Goal: Use online tool/utility: Utilize a website feature to perform a specific function

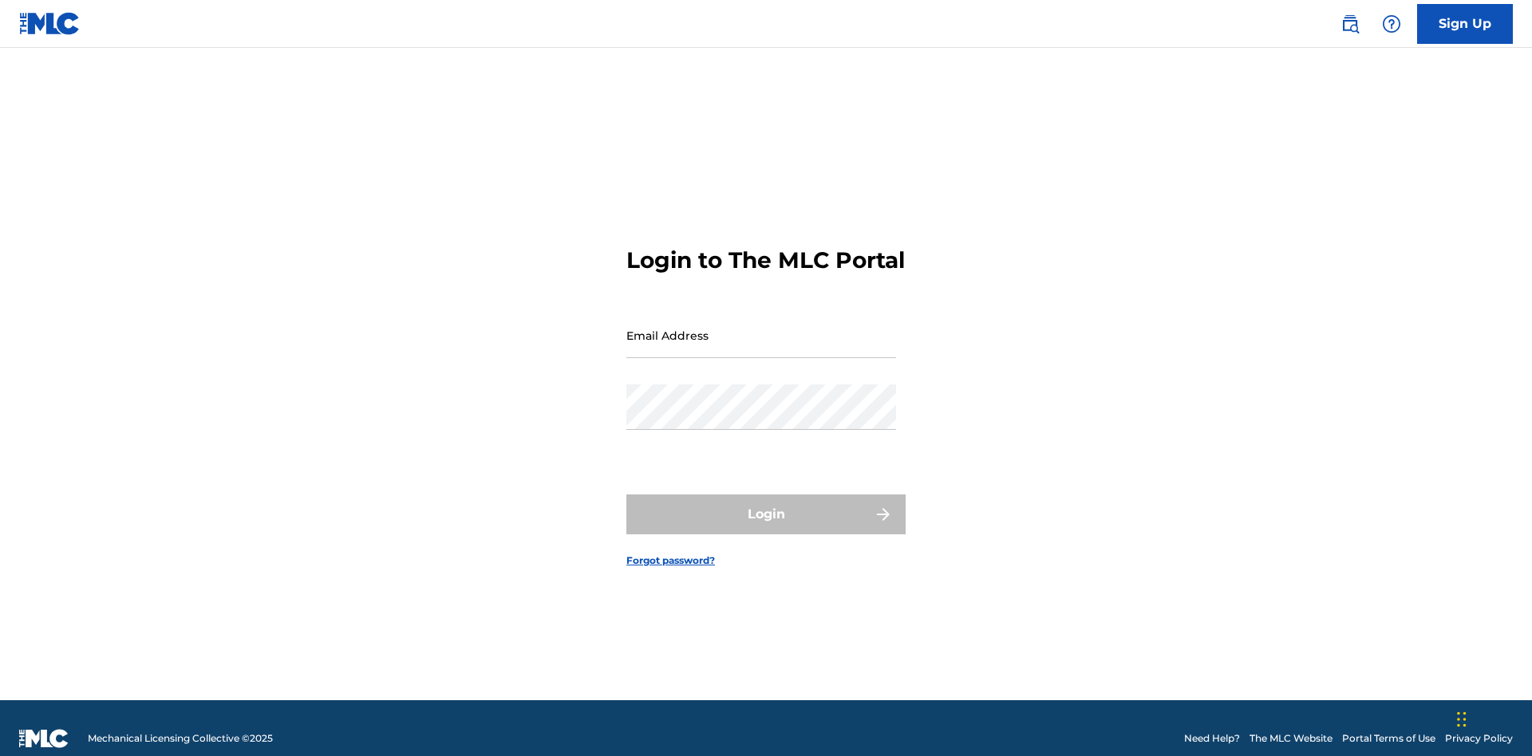
scroll to position [21, 0]
click at [761, 328] on input "Email Address" at bounding box center [761, 335] width 270 height 45
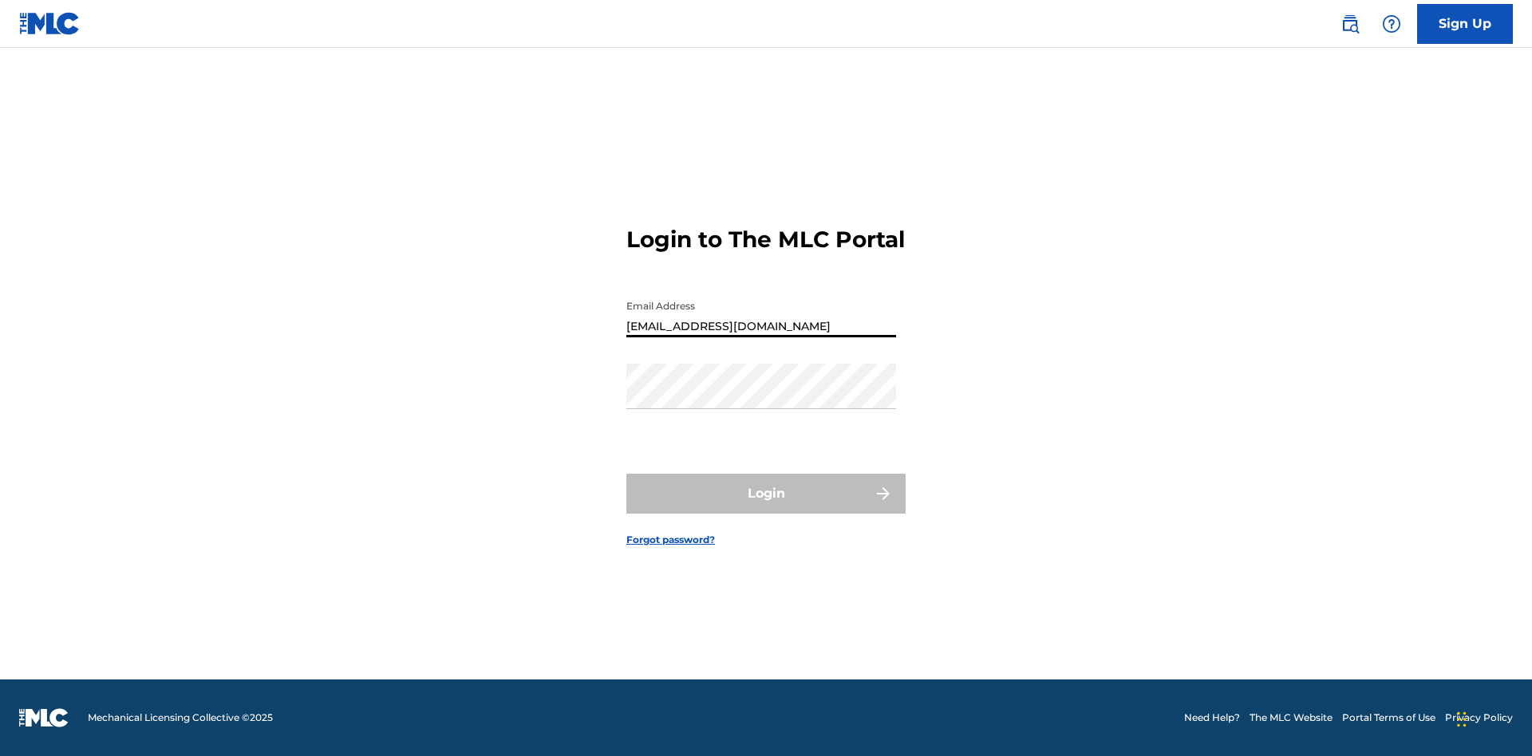
type input "[EMAIL_ADDRESS][DOMAIN_NAME]"
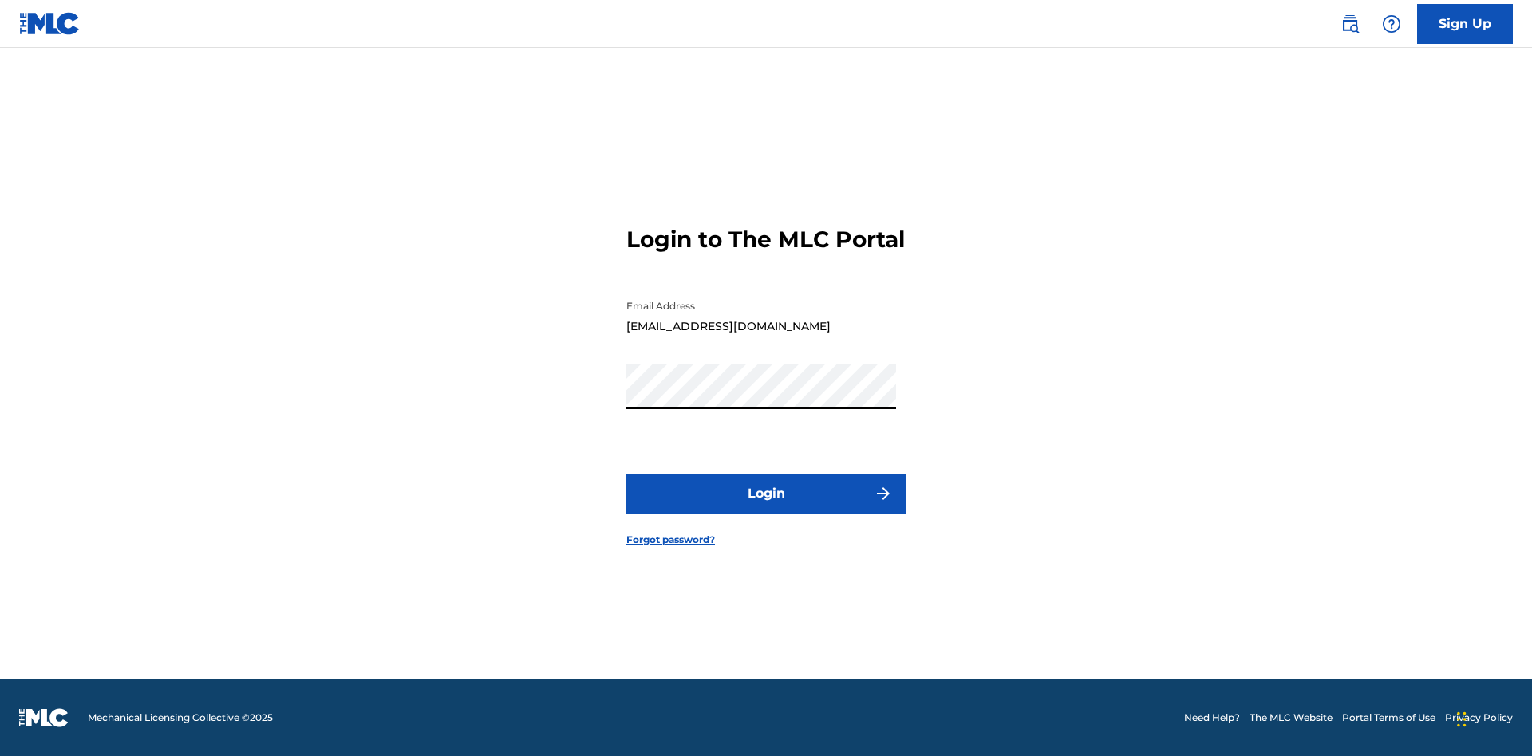
click at [766, 508] on button "Login" at bounding box center [765, 494] width 279 height 40
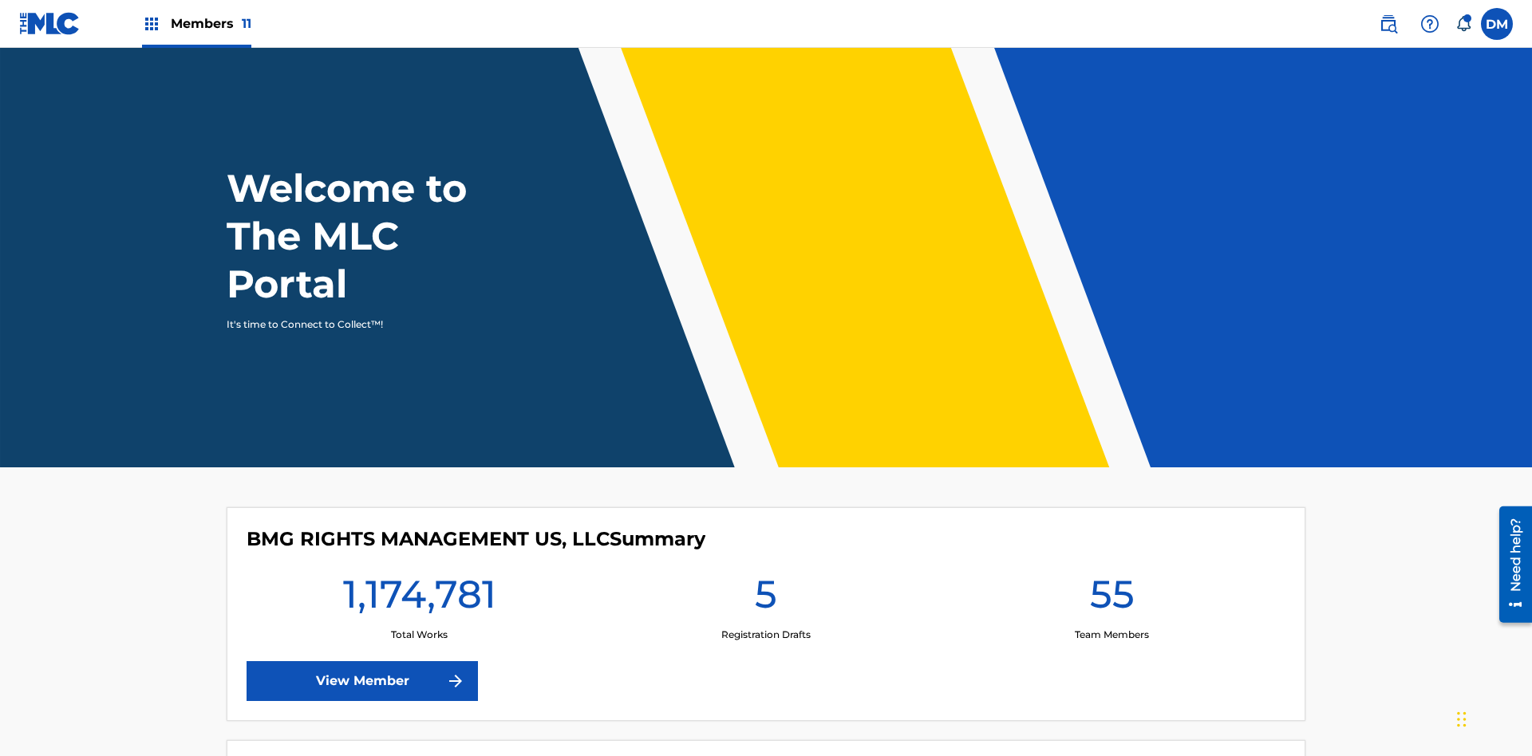
scroll to position [69, 0]
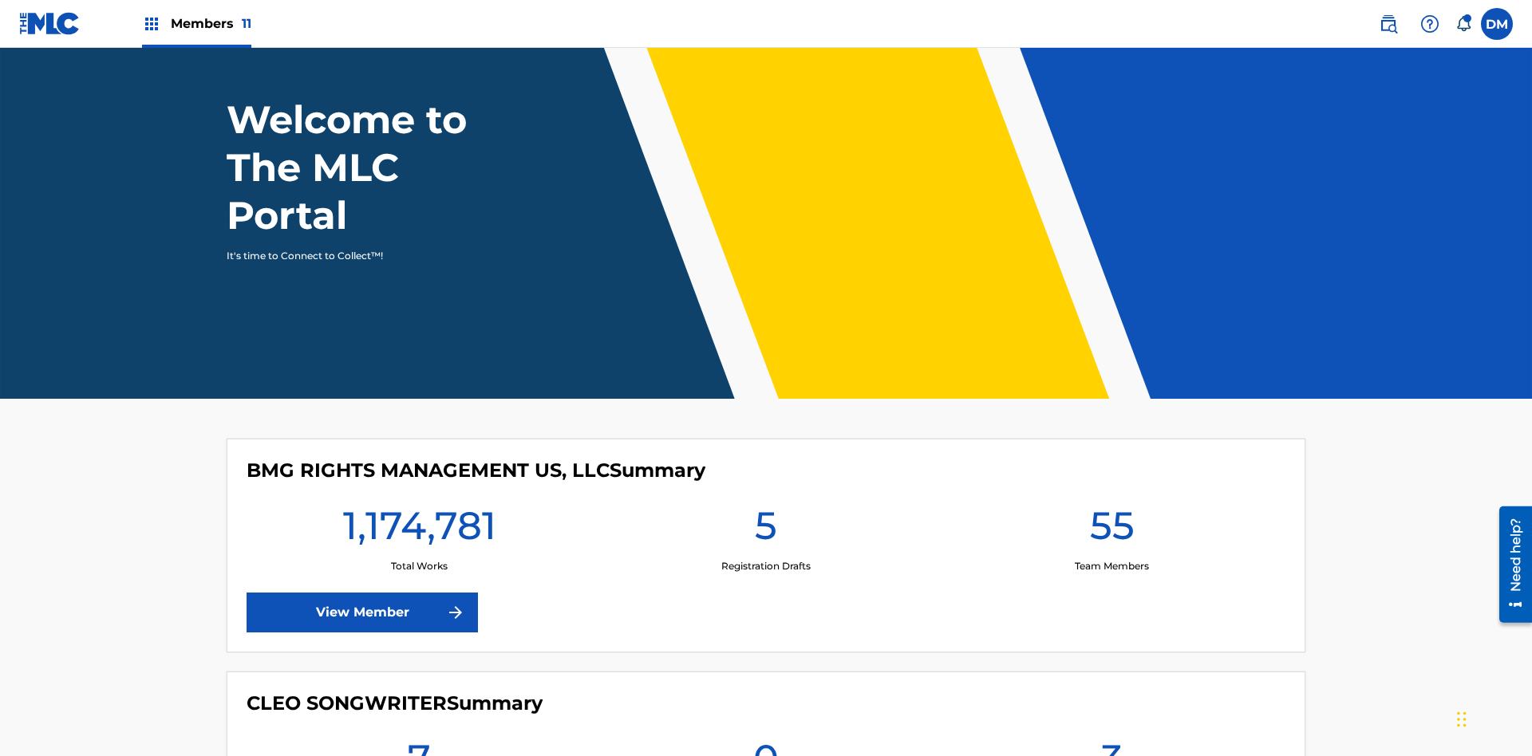
click at [196, 23] on span "Members 11" at bounding box center [211, 23] width 81 height 18
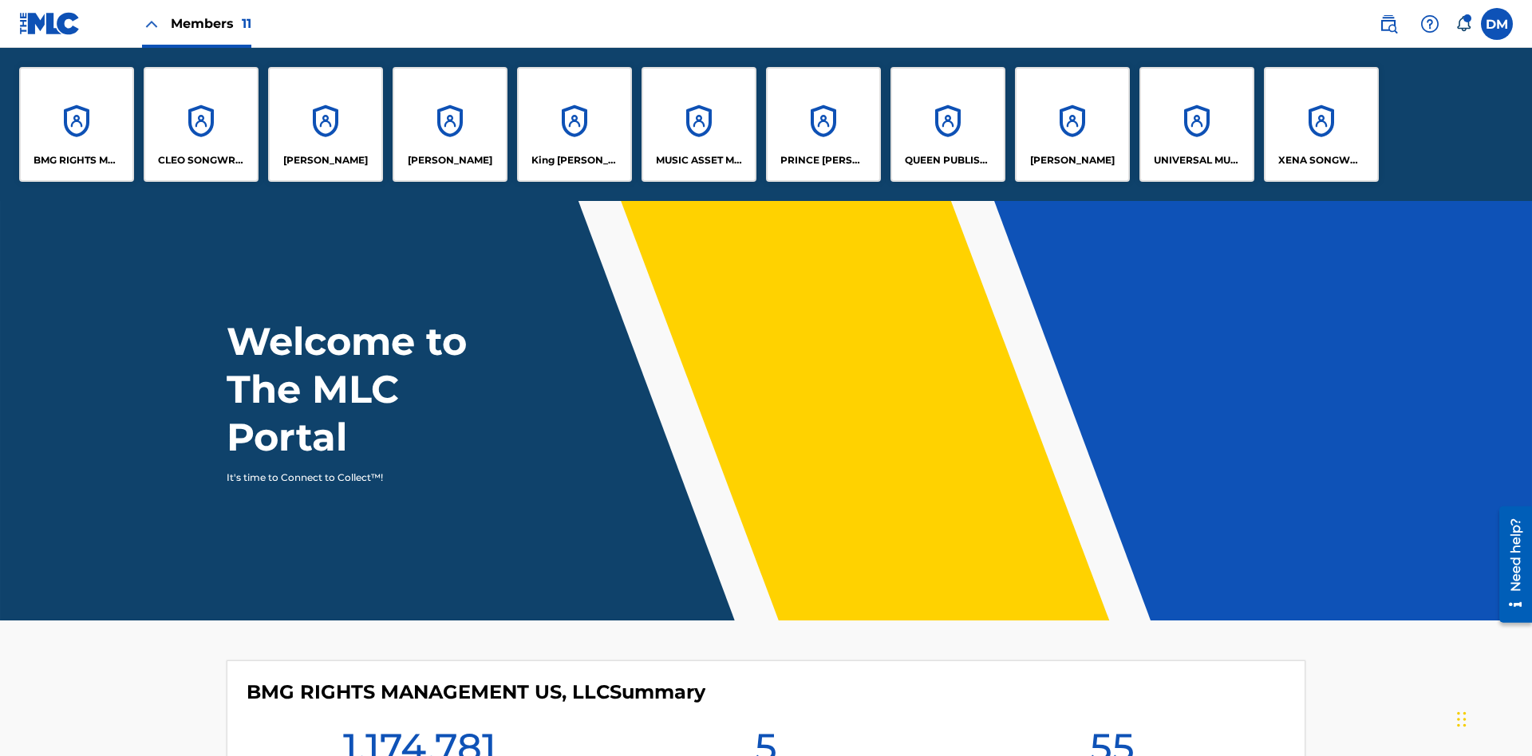
click at [947, 160] on p "QUEEN PUBLISHA" at bounding box center [948, 160] width 87 height 14
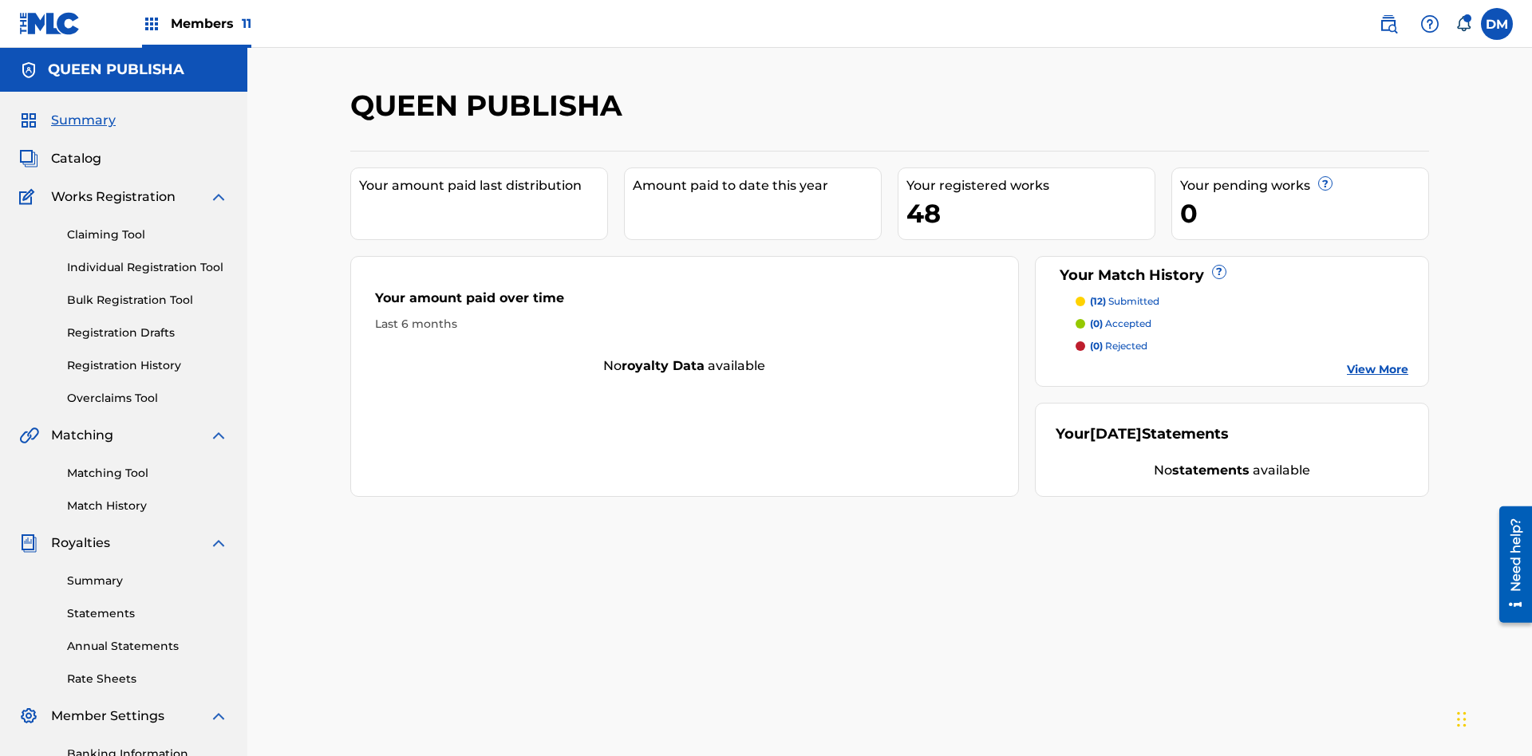
click at [148, 465] on link "Matching Tool" at bounding box center [147, 473] width 161 height 17
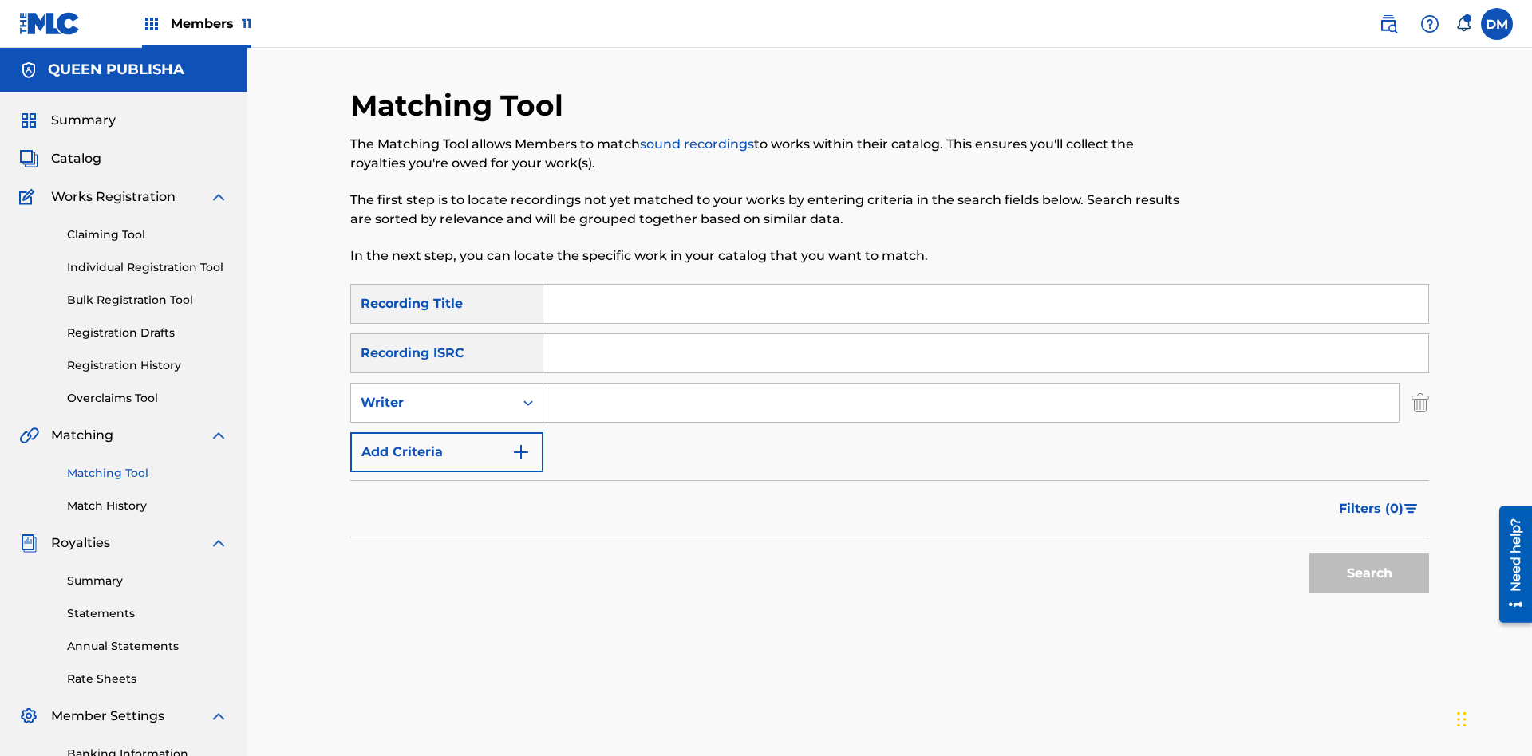
click at [447, 433] on button "Add Criteria" at bounding box center [446, 453] width 193 height 40
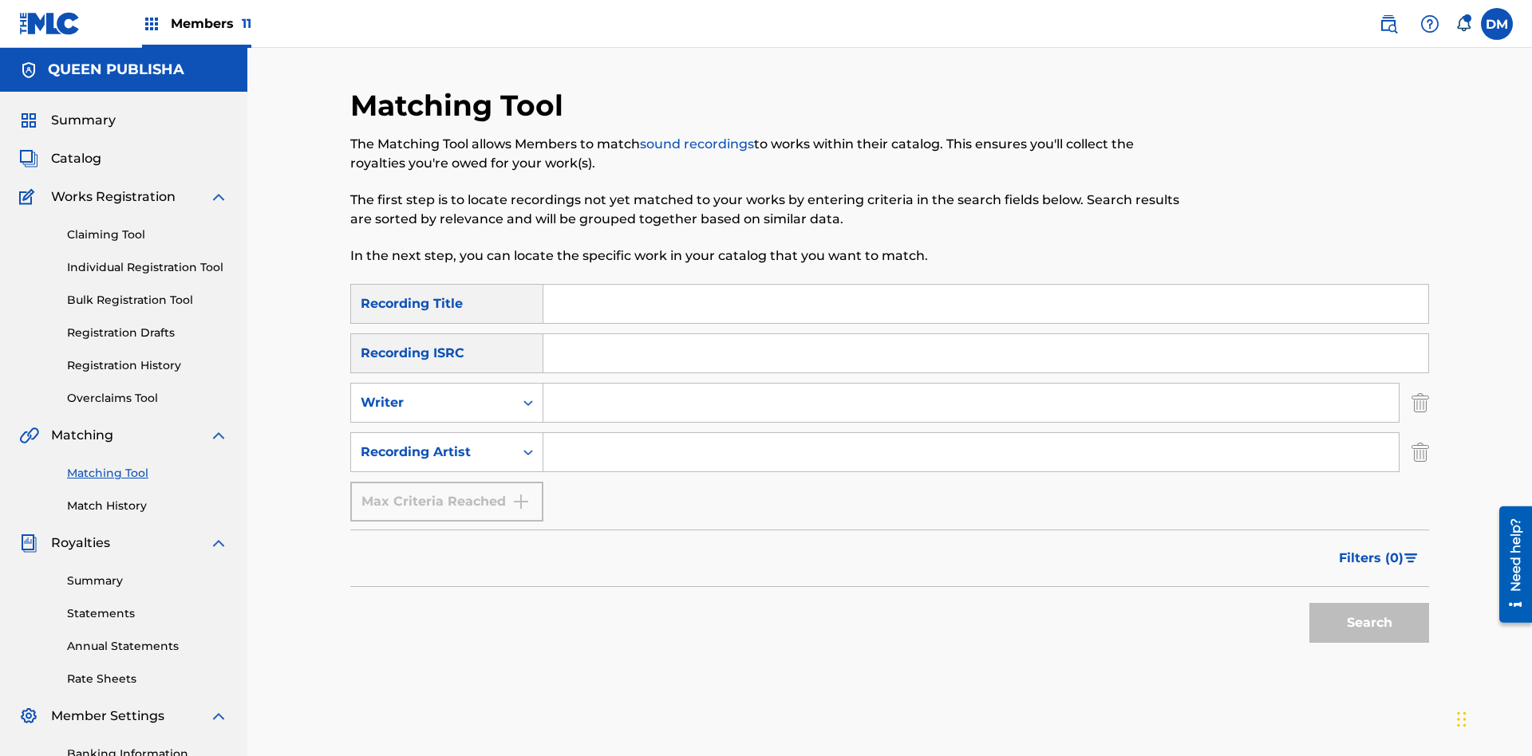
click at [986, 285] on input "Search Form" at bounding box center [985, 304] width 885 height 38
type input "The"
click at [1369, 603] on button "Search" at bounding box center [1369, 623] width 120 height 40
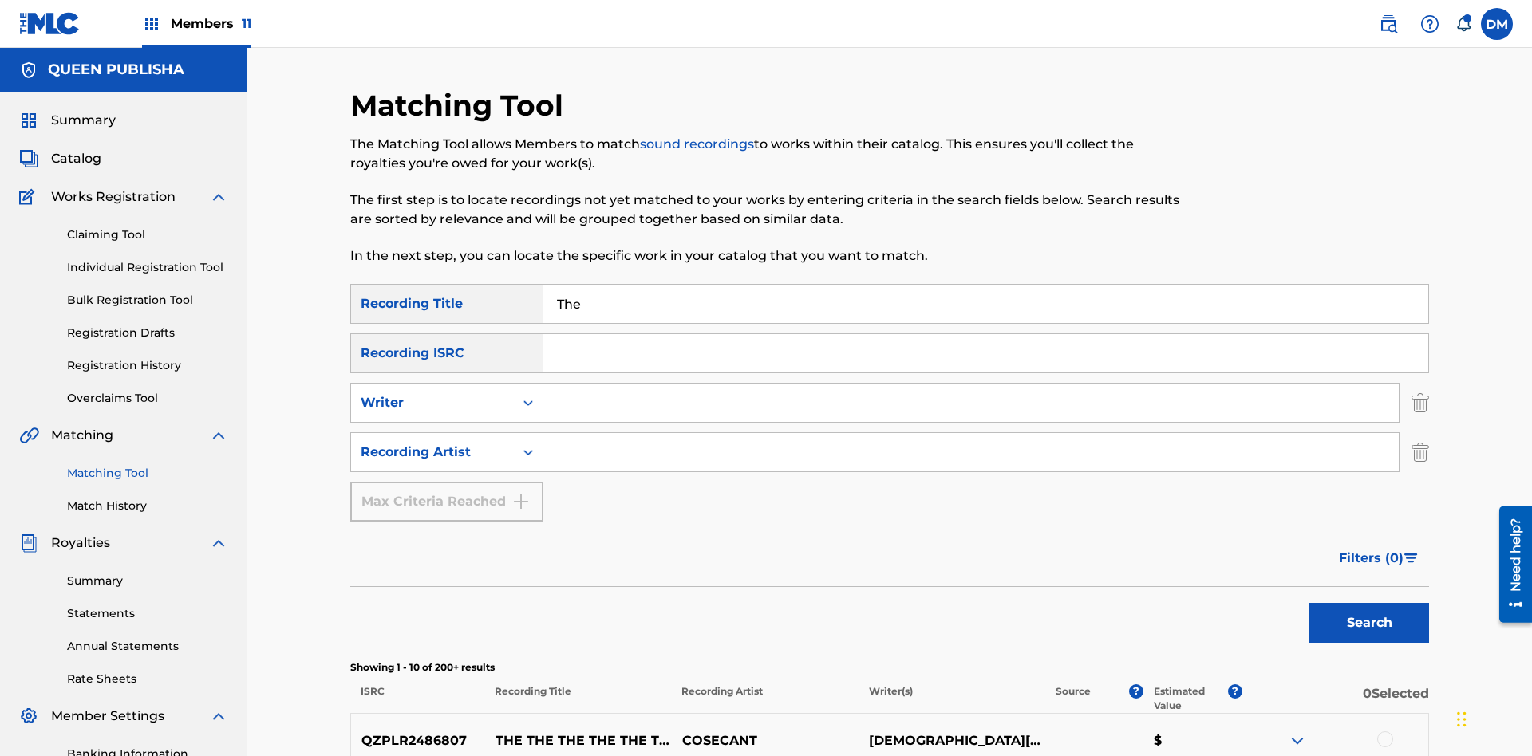
click at [1385, 732] on div at bounding box center [1385, 740] width 16 height 16
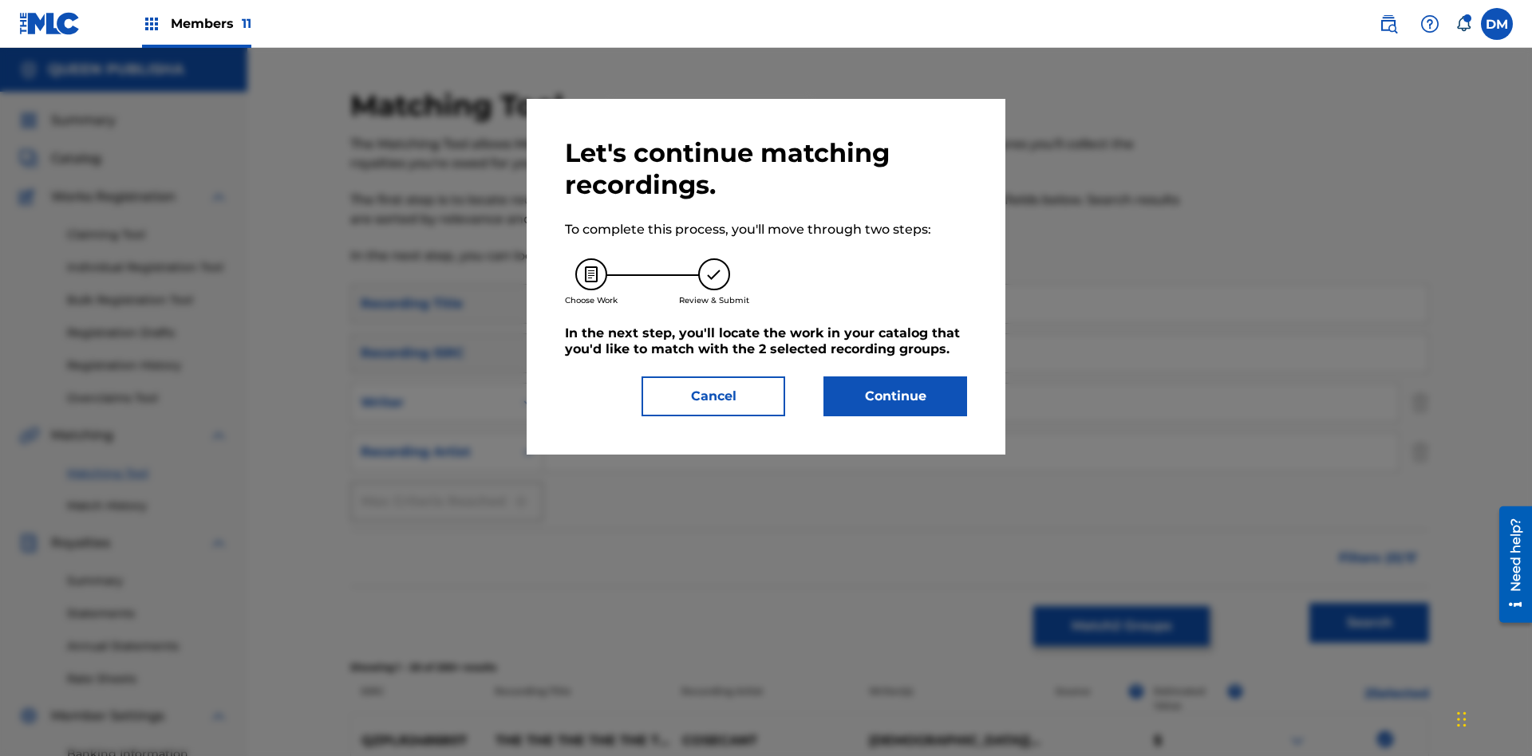
click at [895, 397] on button "Continue" at bounding box center [896, 397] width 144 height 40
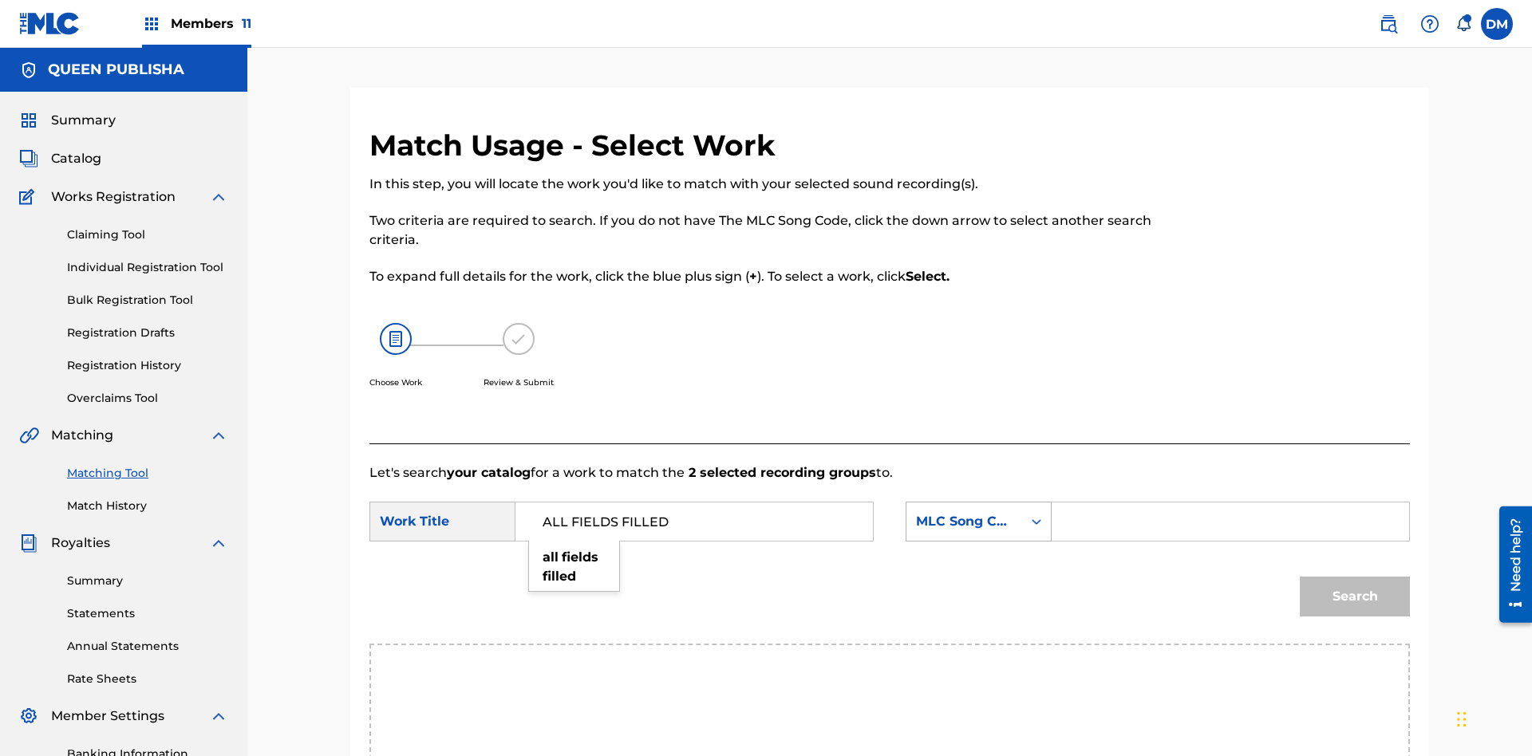
type input "ALL FIELDS FILLED"
click at [978, 512] on div "MLC Song Code" at bounding box center [964, 521] width 97 height 19
click at [978, 582] on div "ISWC" at bounding box center [979, 602] width 144 height 40
click at [1230, 503] on input "Search Form" at bounding box center [1230, 522] width 330 height 38
type input "T2736922134"
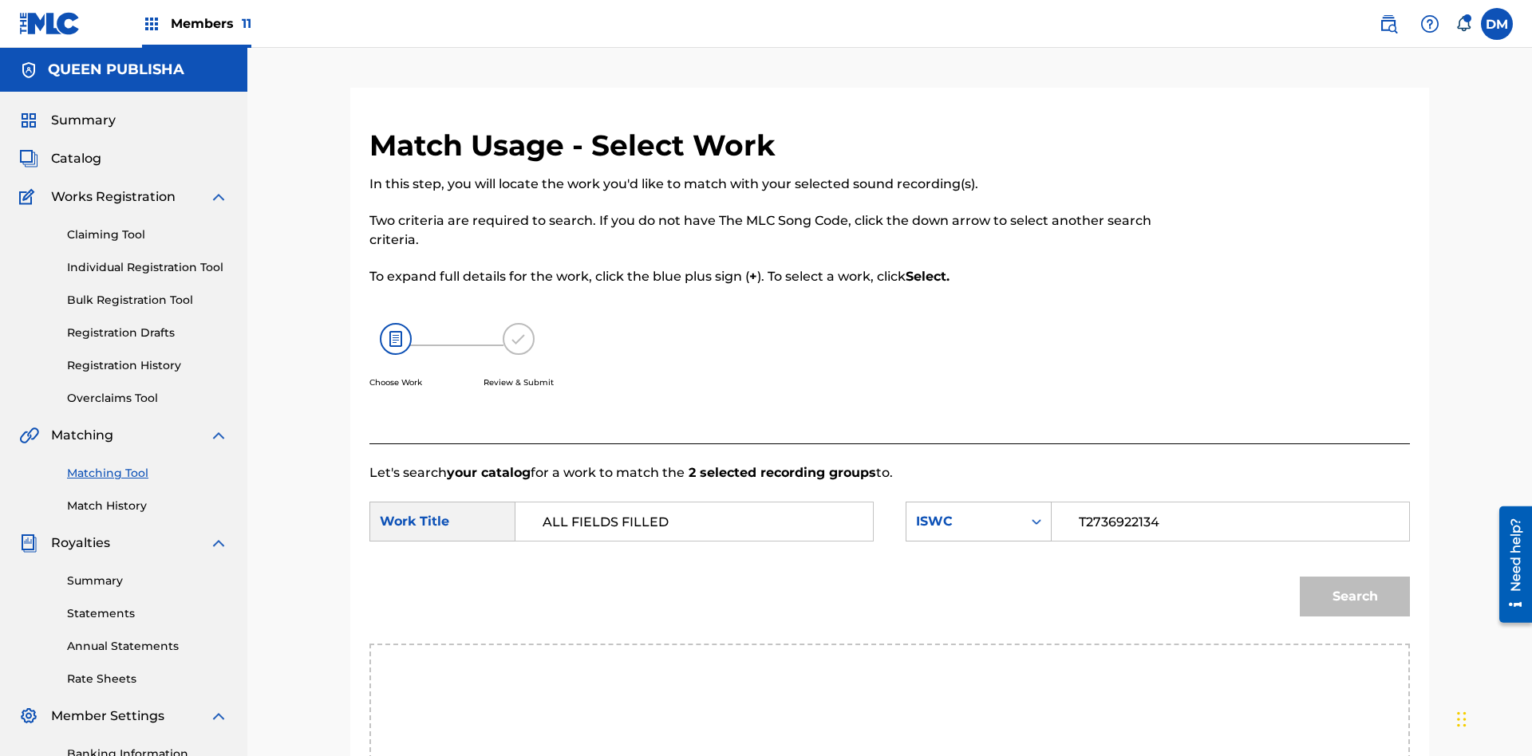
click at [1355, 577] on button "Search" at bounding box center [1355, 597] width 110 height 40
